Goal: Information Seeking & Learning: Learn about a topic

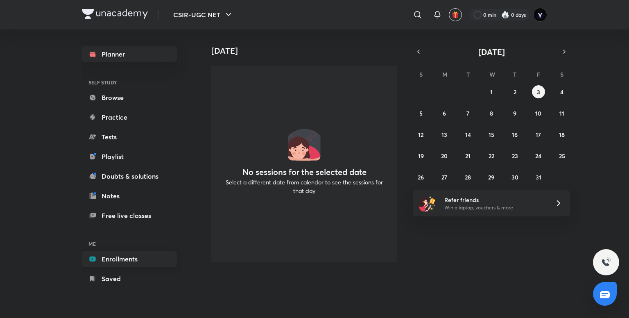
click at [116, 256] on link "Enrollments" at bounding box center [129, 259] width 95 height 16
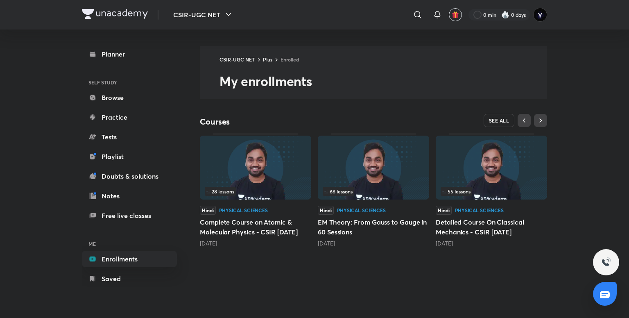
click at [497, 118] on span "SEE ALL" at bounding box center [499, 121] width 20 height 6
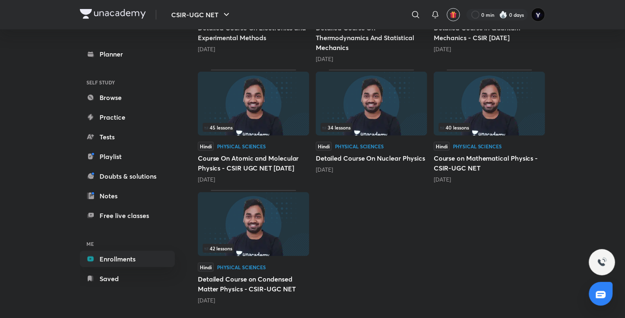
scroll to position [313, 0]
click at [475, 141] on div "40 lessons Hindi Physical Sciences Course on Mathematical Physics - CSIR-UGC NE…" at bounding box center [489, 127] width 111 height 114
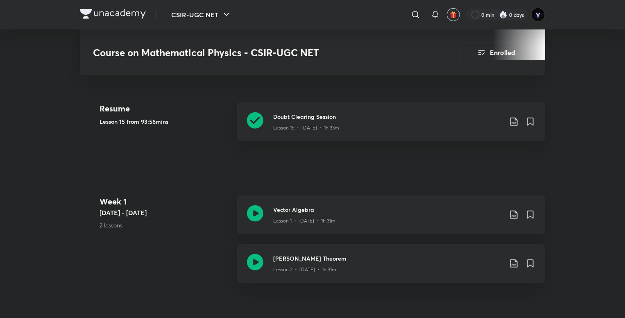
scroll to position [369, 0]
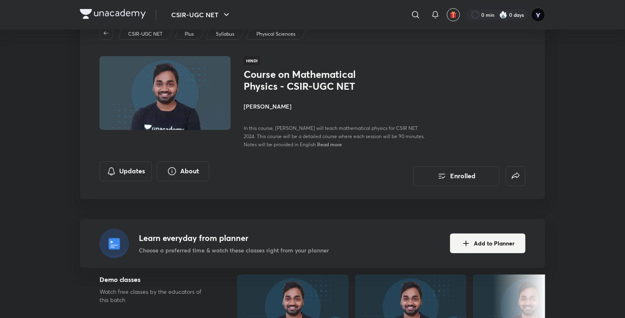
scroll to position [0, 0]
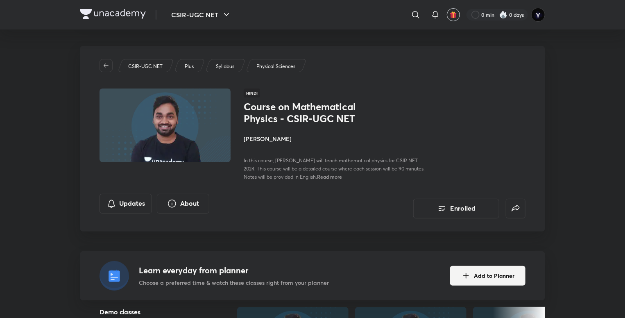
click at [340, 177] on span "Read more" at bounding box center [329, 176] width 25 height 7
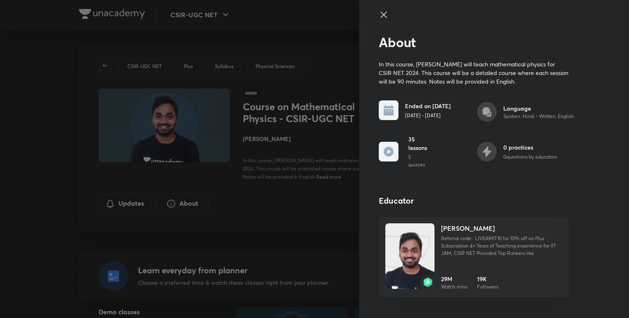
click at [382, 14] on icon at bounding box center [384, 15] width 10 height 10
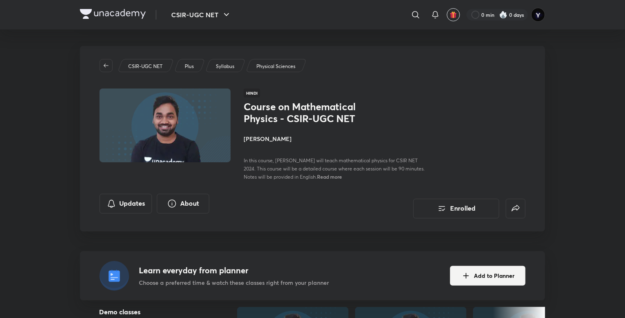
click at [382, 85] on div "CSIR-UGC NET Plus Syllabus Physical Sciences Hindi Course on Mathematical Physi…" at bounding box center [313, 139] width 466 height 186
click at [336, 177] on span "Read more" at bounding box center [329, 176] width 25 height 7
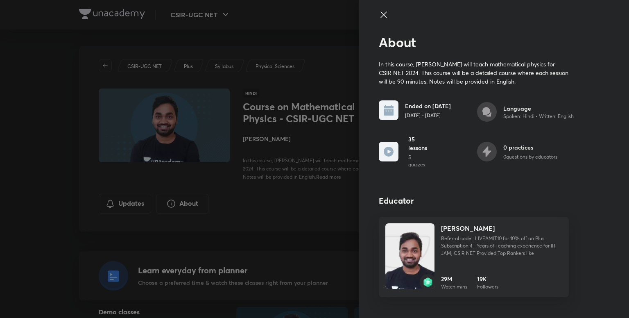
click at [385, 13] on icon at bounding box center [384, 15] width 10 height 10
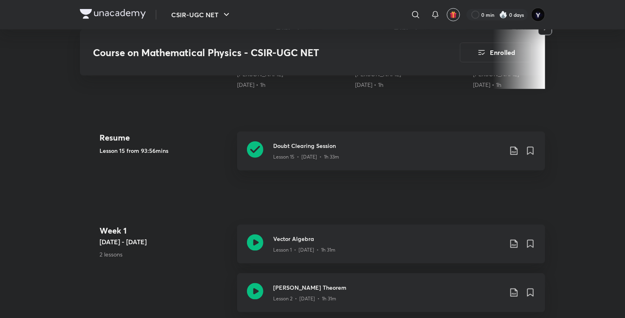
scroll to position [339, 0]
